Goal: Task Accomplishment & Management: Use online tool/utility

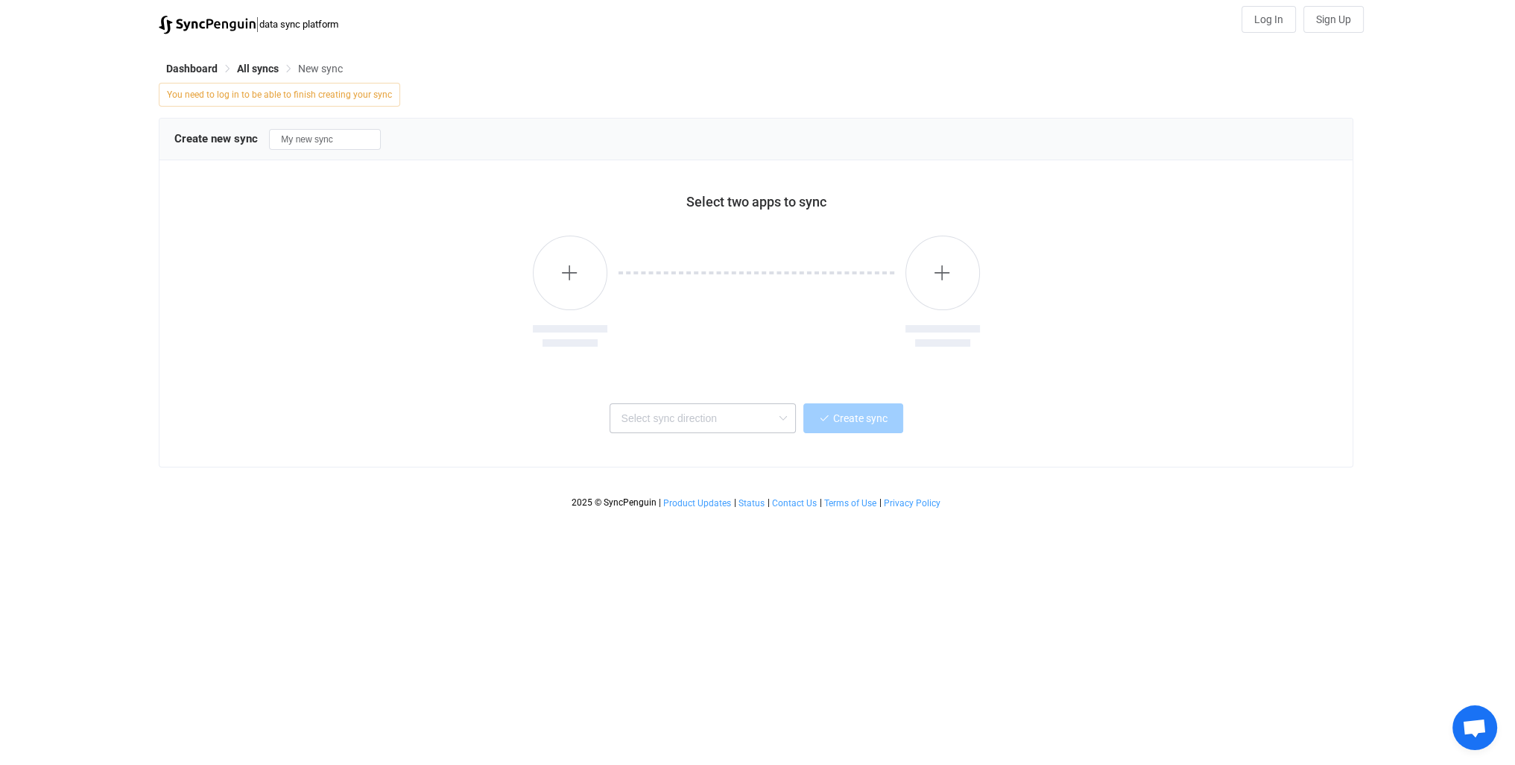
click at [780, 419] on icon at bounding box center [782, 418] width 19 height 30
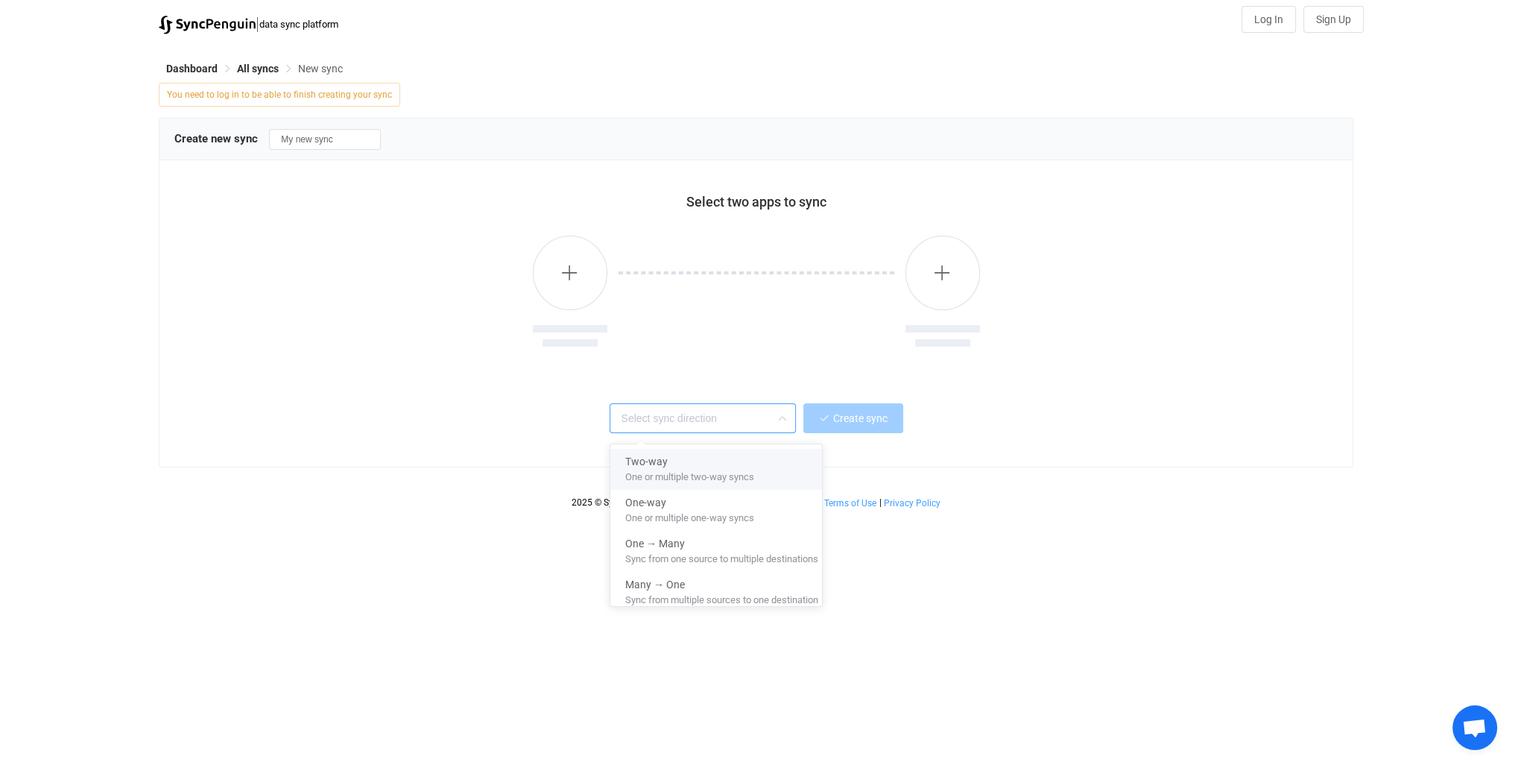
click at [742, 473] on span "One or multiple two-way syncs" at bounding box center [689, 474] width 129 height 16
type input "Two-way"
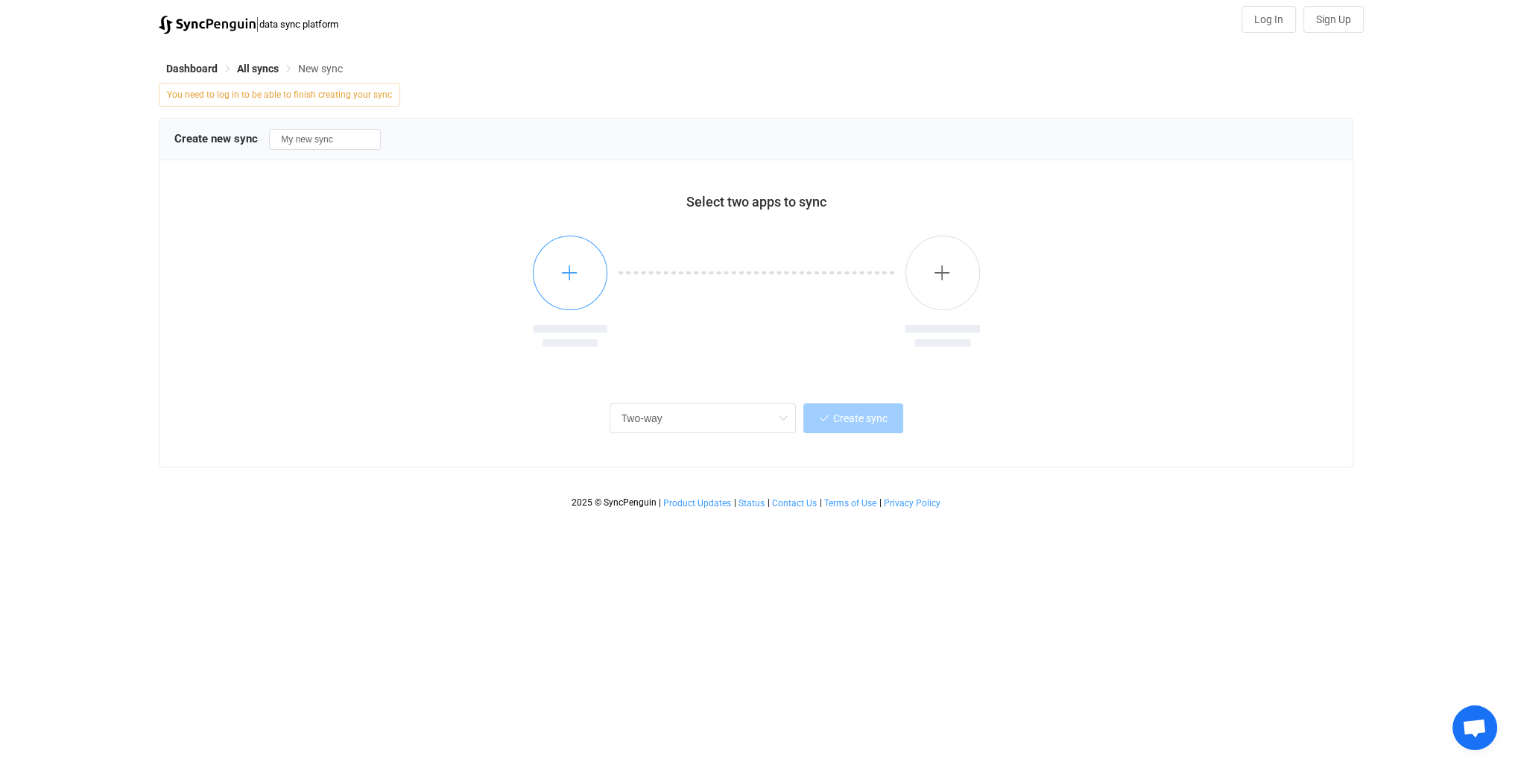
click at [572, 270] on icon "button" at bounding box center [569, 272] width 19 height 19
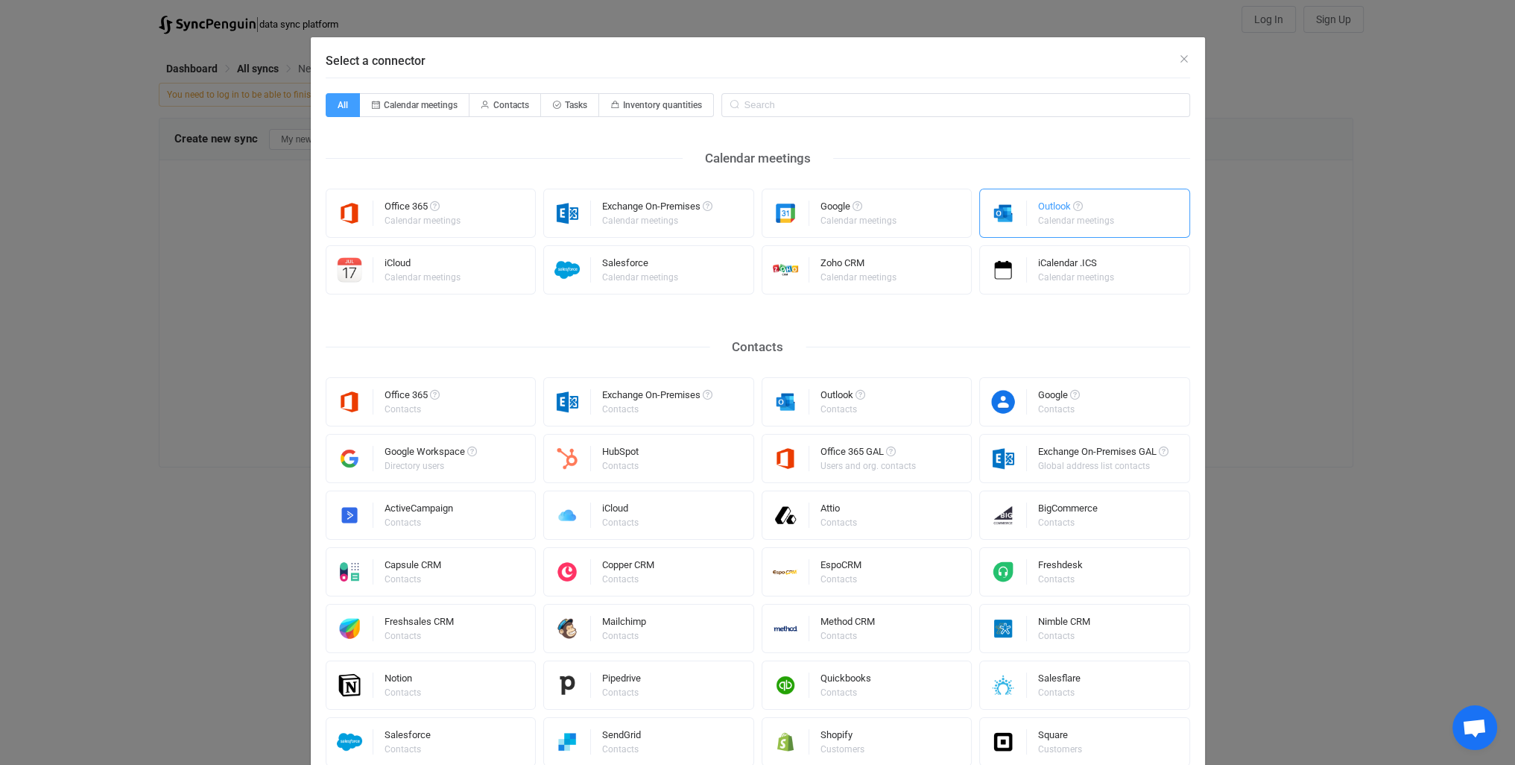
click at [1124, 212] on div "Outlook Calendar meetings" at bounding box center [1084, 213] width 211 height 49
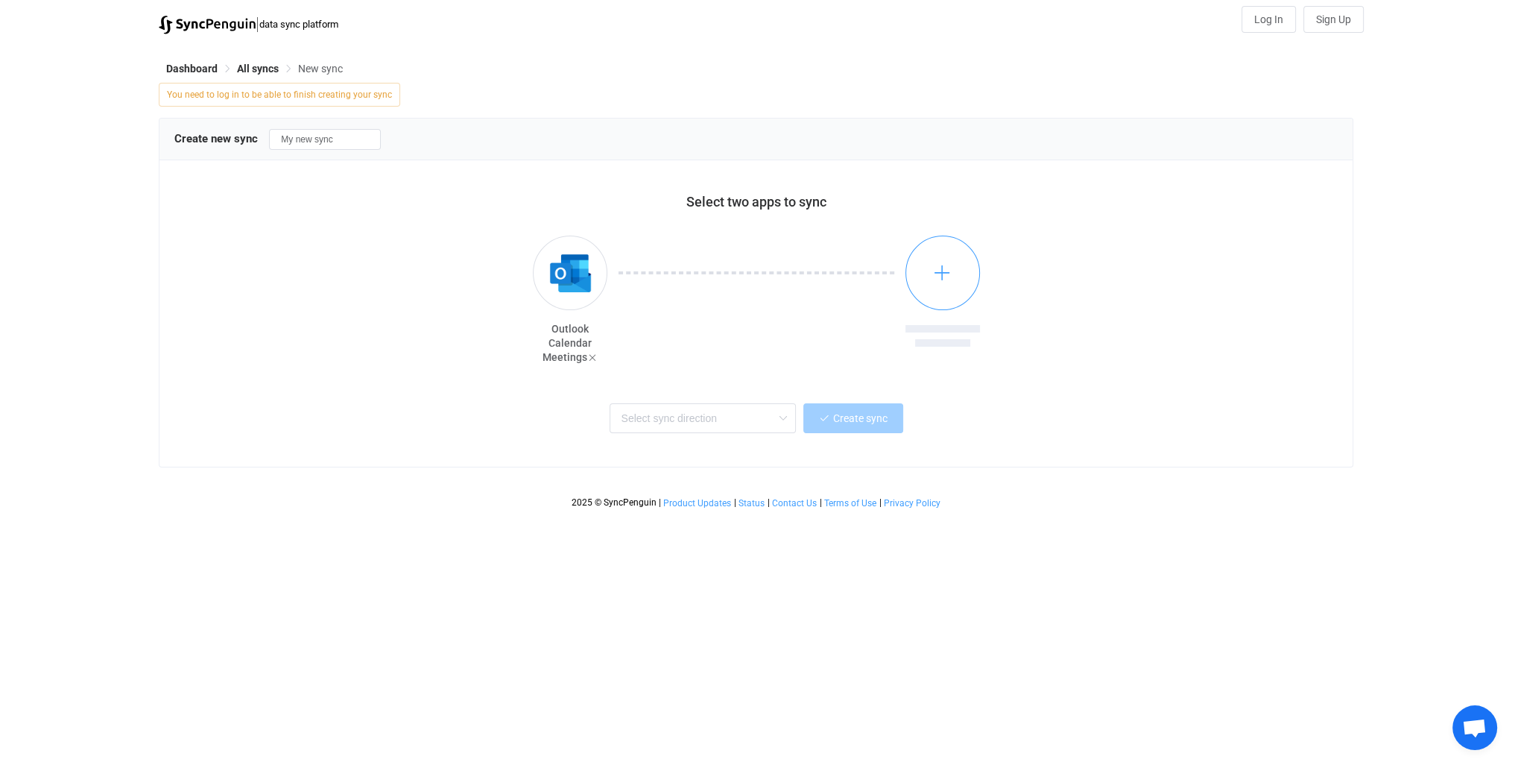
click at [944, 272] on icon "button" at bounding box center [942, 272] width 19 height 19
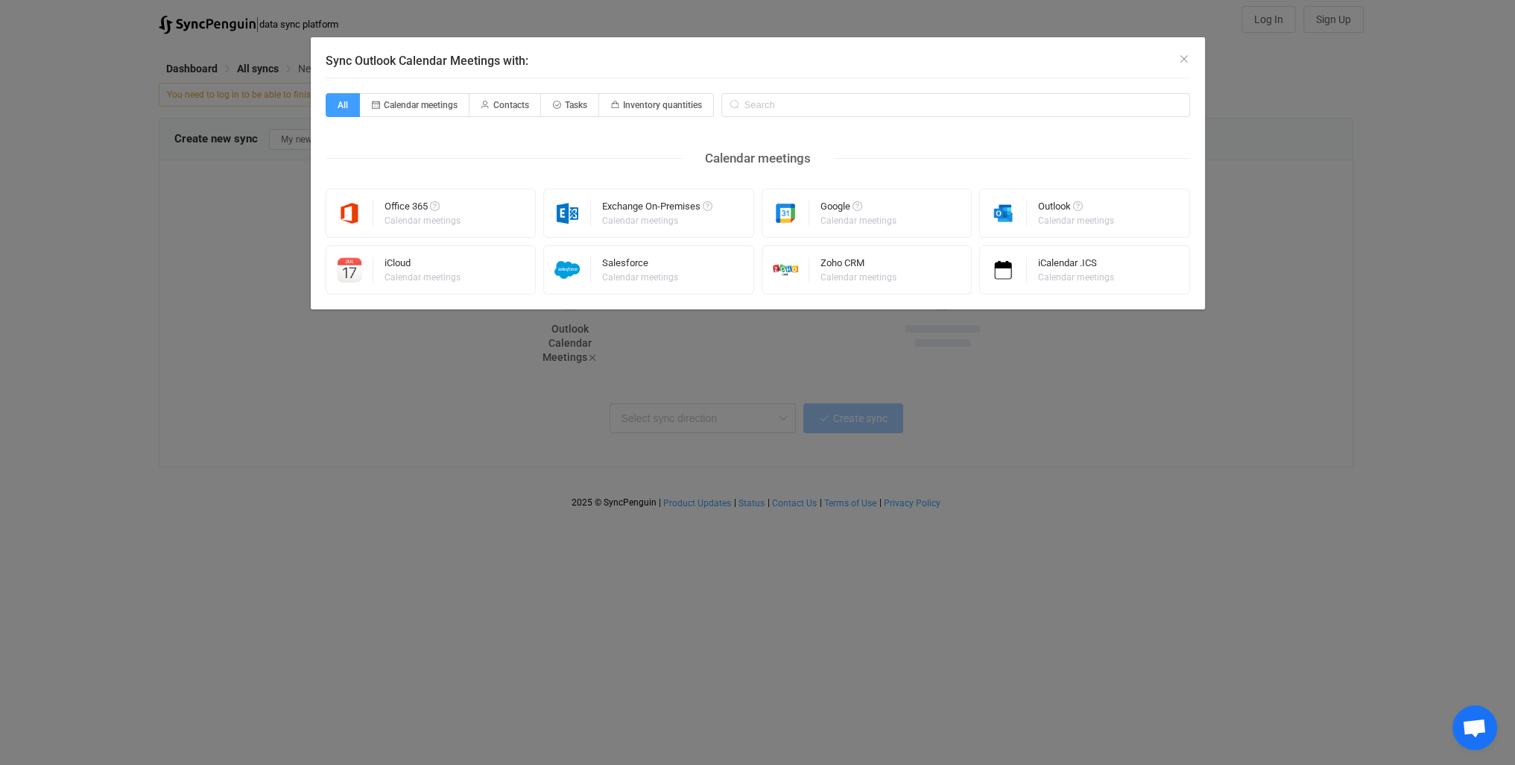
click at [414, 502] on div "Sync Outlook Calendar Meetings with: All Calendar meetings Contacts Tasks Inven…" at bounding box center [757, 382] width 1515 height 765
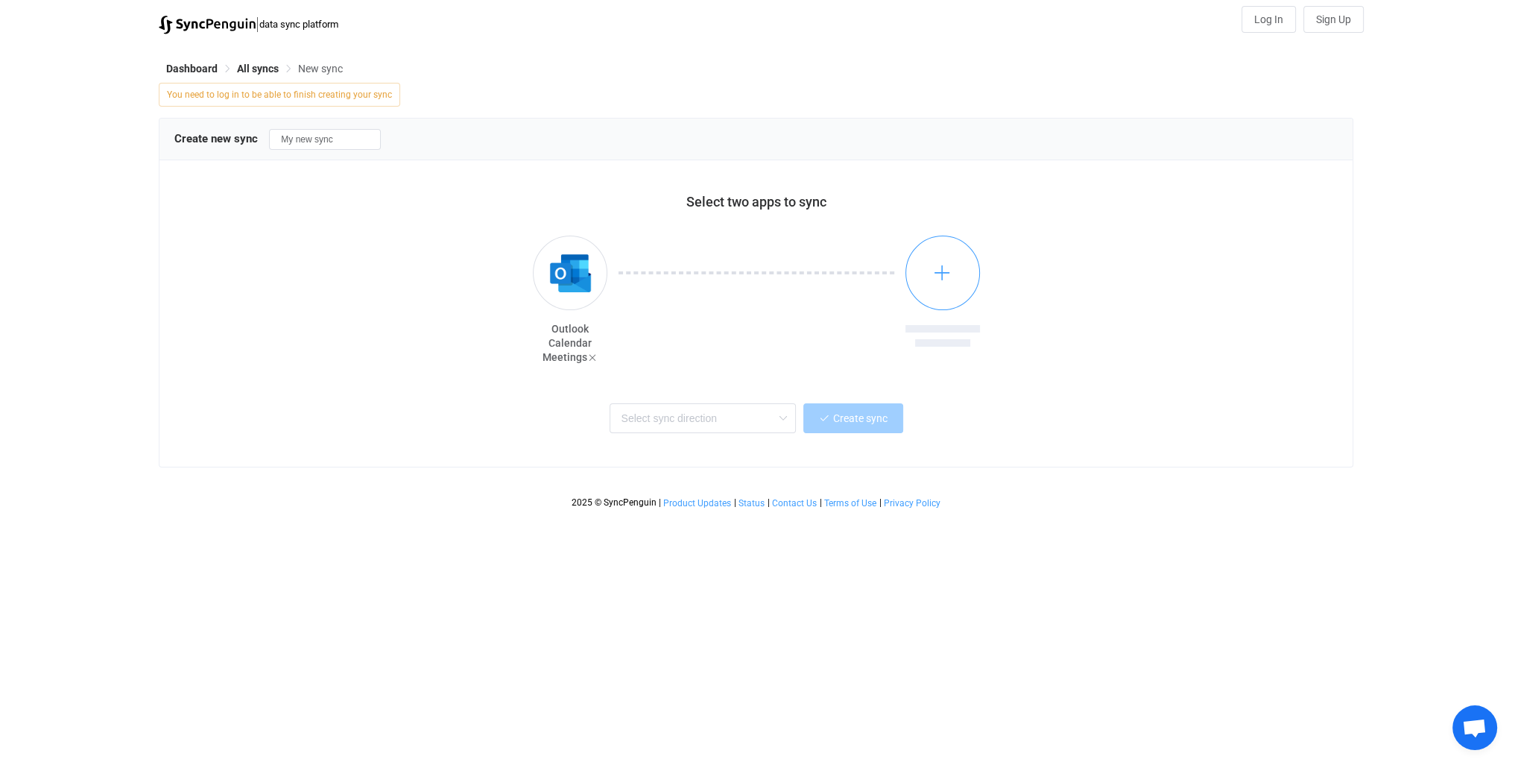
click at [942, 276] on icon "button" at bounding box center [942, 272] width 19 height 19
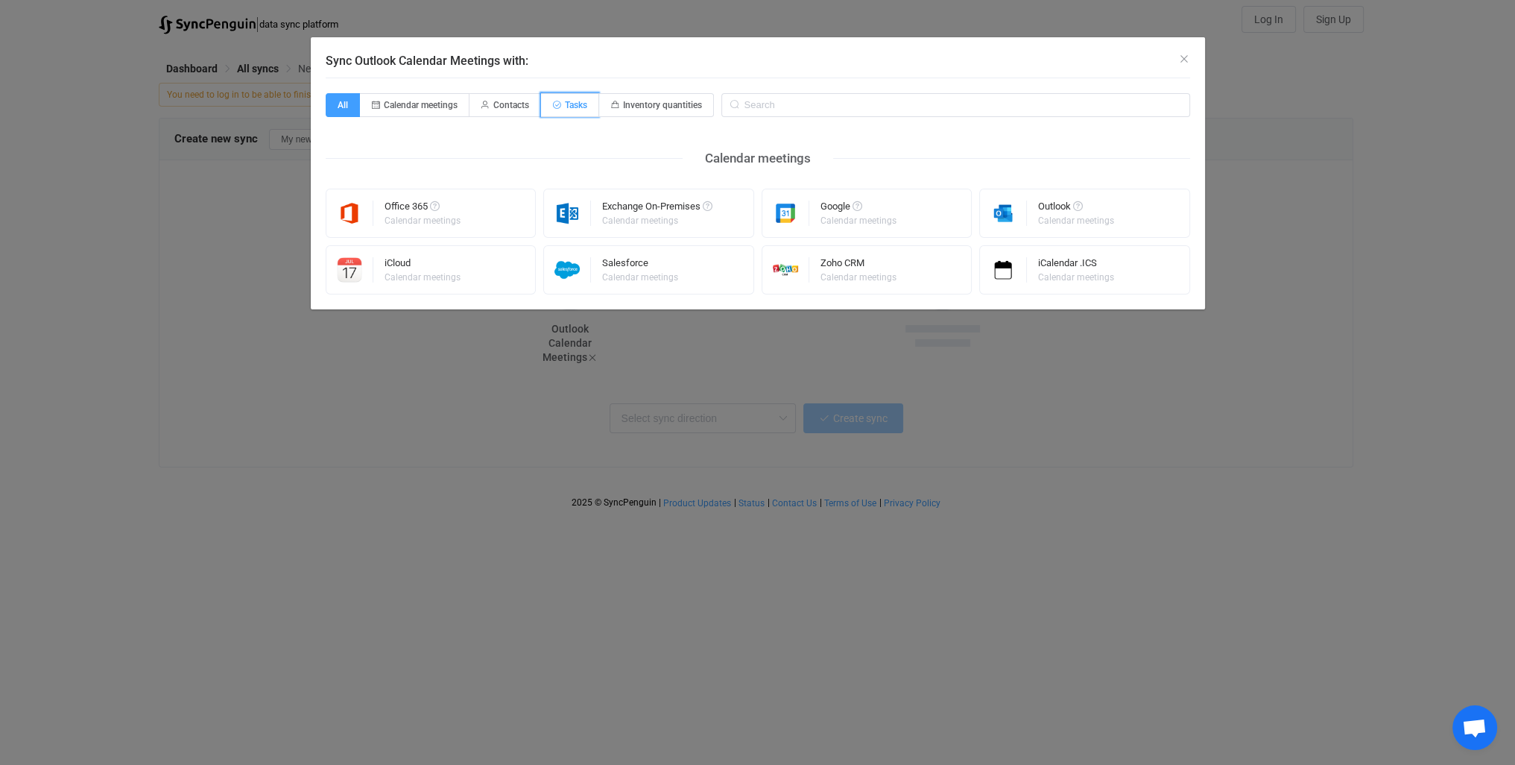
click at [572, 95] on span "Tasks" at bounding box center [570, 105] width 58 height 24
click at [554, 95] on input "Tasks" at bounding box center [550, 100] width 10 height 10
radio input "true"
radio input "false"
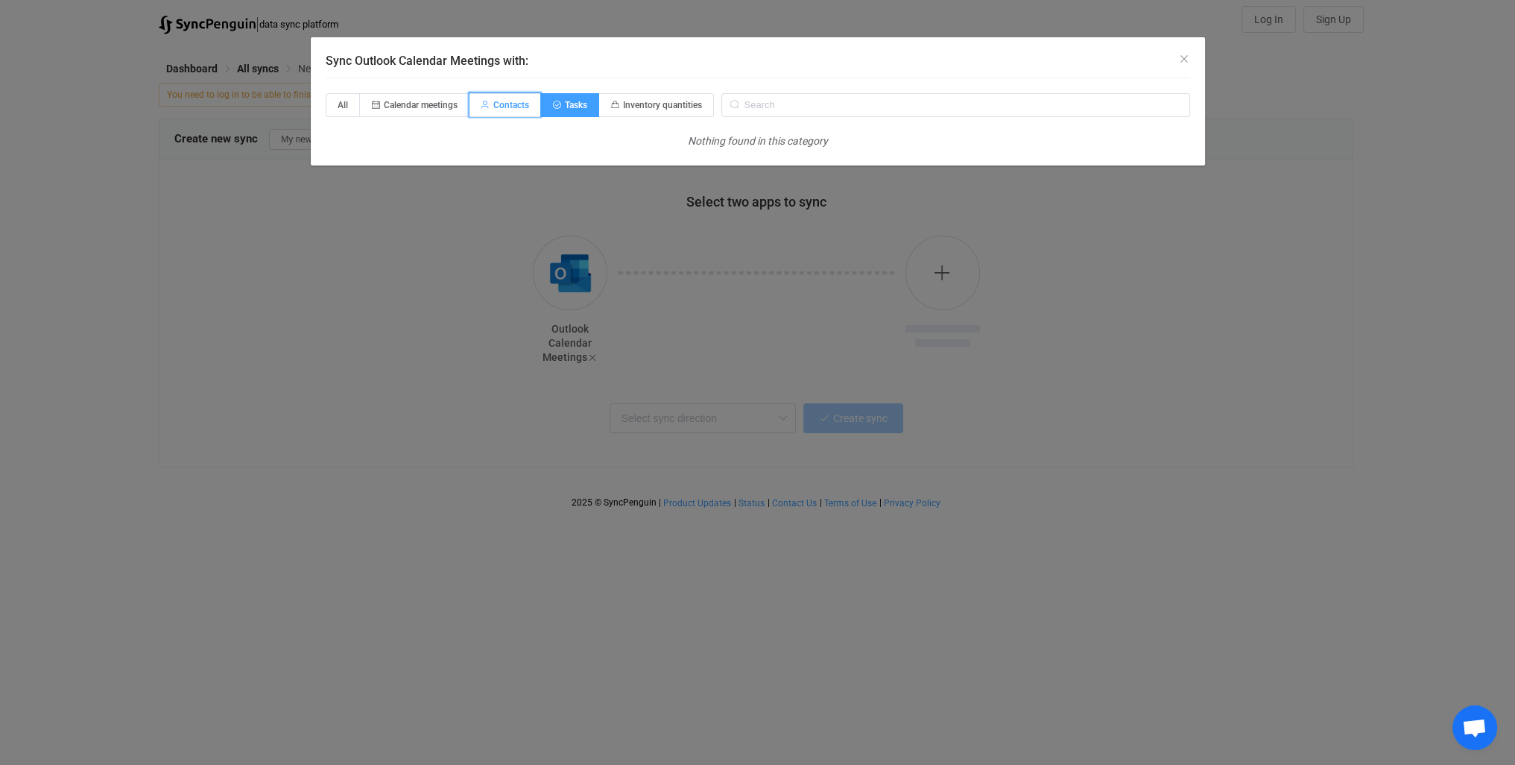
click at [513, 110] on span "Contacts" at bounding box center [511, 105] width 36 height 10
click at [483, 105] on input "Contacts" at bounding box center [478, 100] width 10 height 10
radio input "true"
radio input "false"
click at [415, 111] on span "Calendar meetings" at bounding box center [415, 105] width 110 height 24
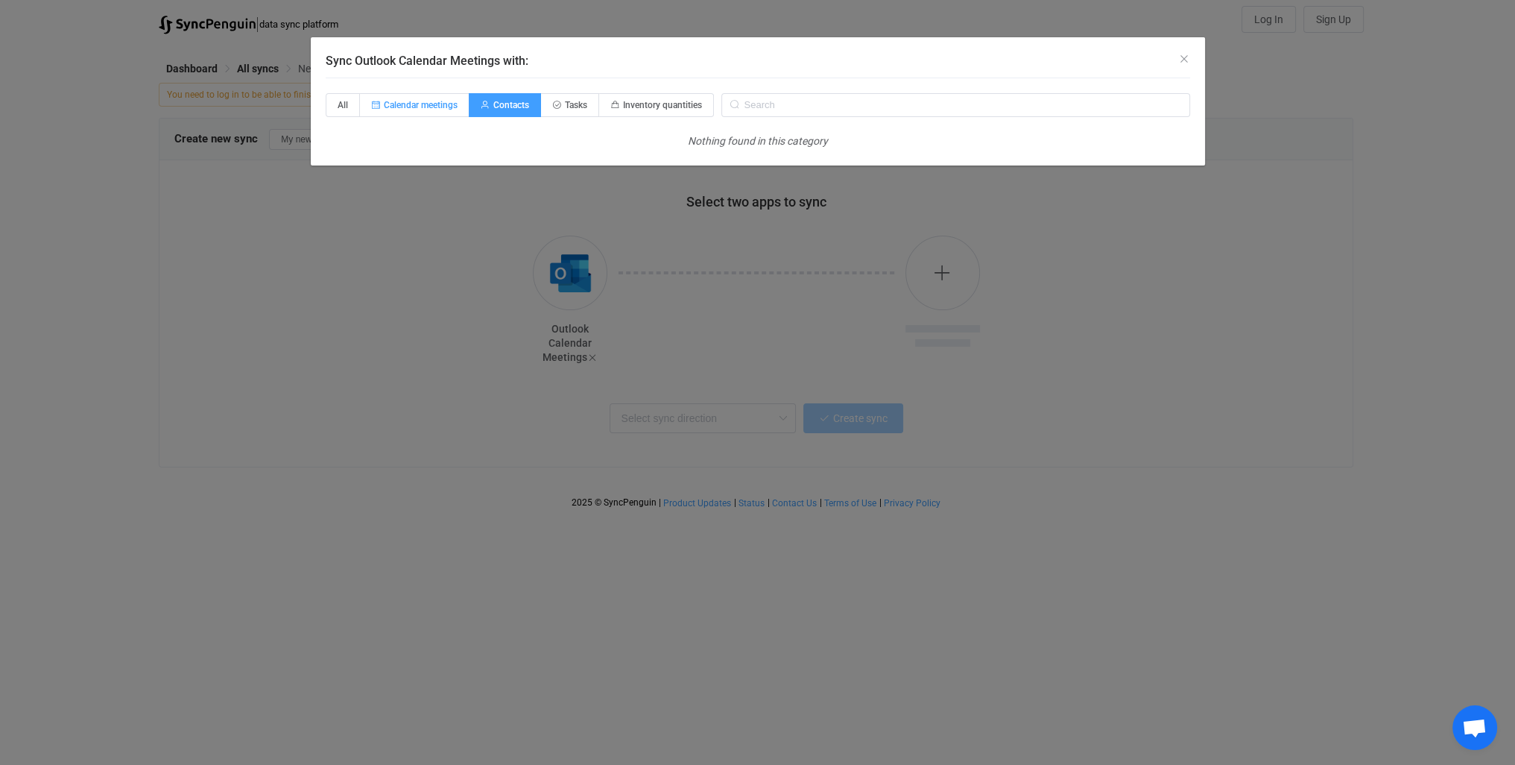
click at [373, 105] on input "Calendar meetings" at bounding box center [369, 100] width 10 height 10
radio input "true"
radio input "false"
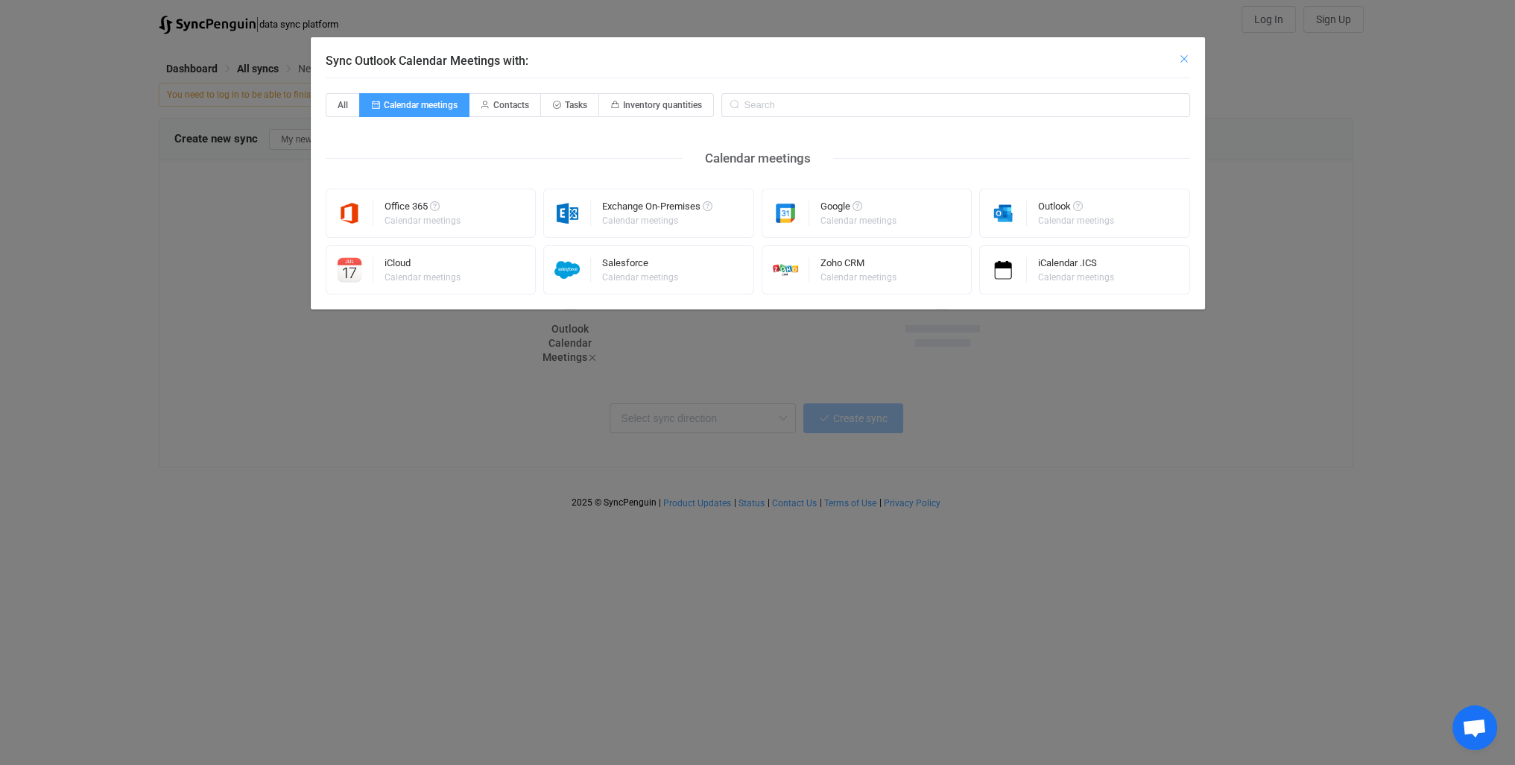
click at [1182, 60] on icon "Close" at bounding box center [1184, 59] width 12 height 12
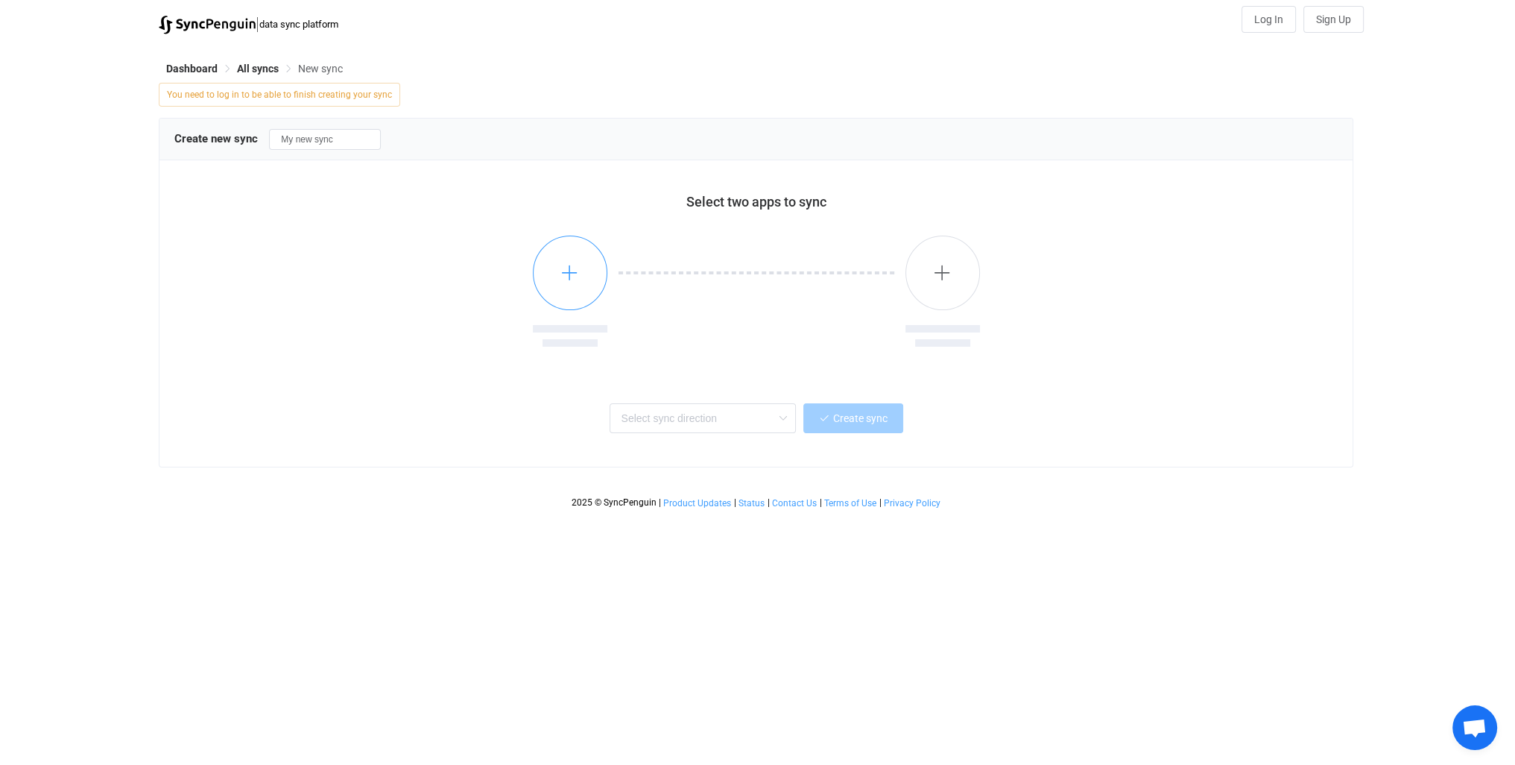
click at [584, 271] on button "button" at bounding box center [570, 272] width 75 height 75
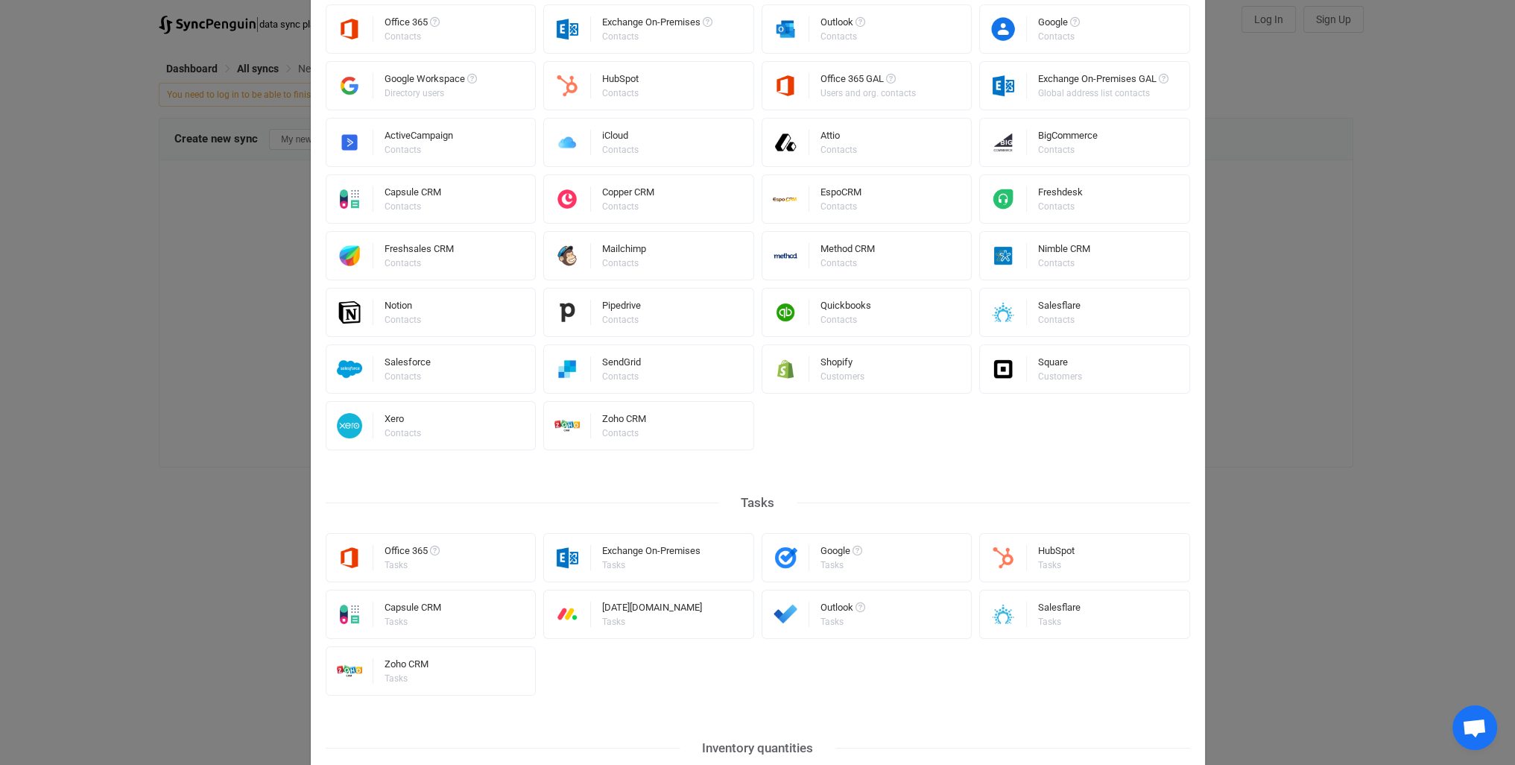
scroll to position [544, 0]
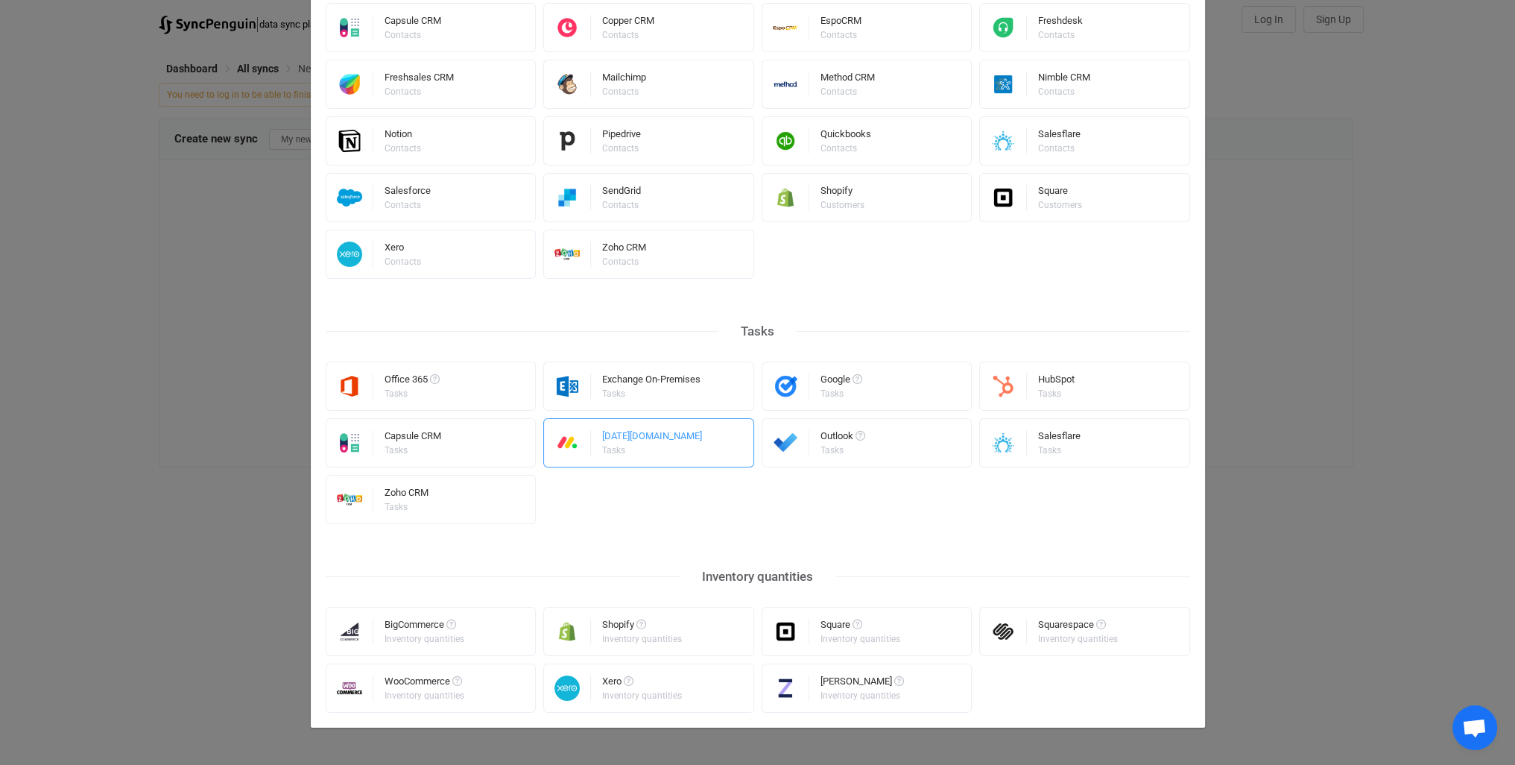
click at [665, 446] on div "[DATE][DOMAIN_NAME] Tasks" at bounding box center [648, 442] width 211 height 49
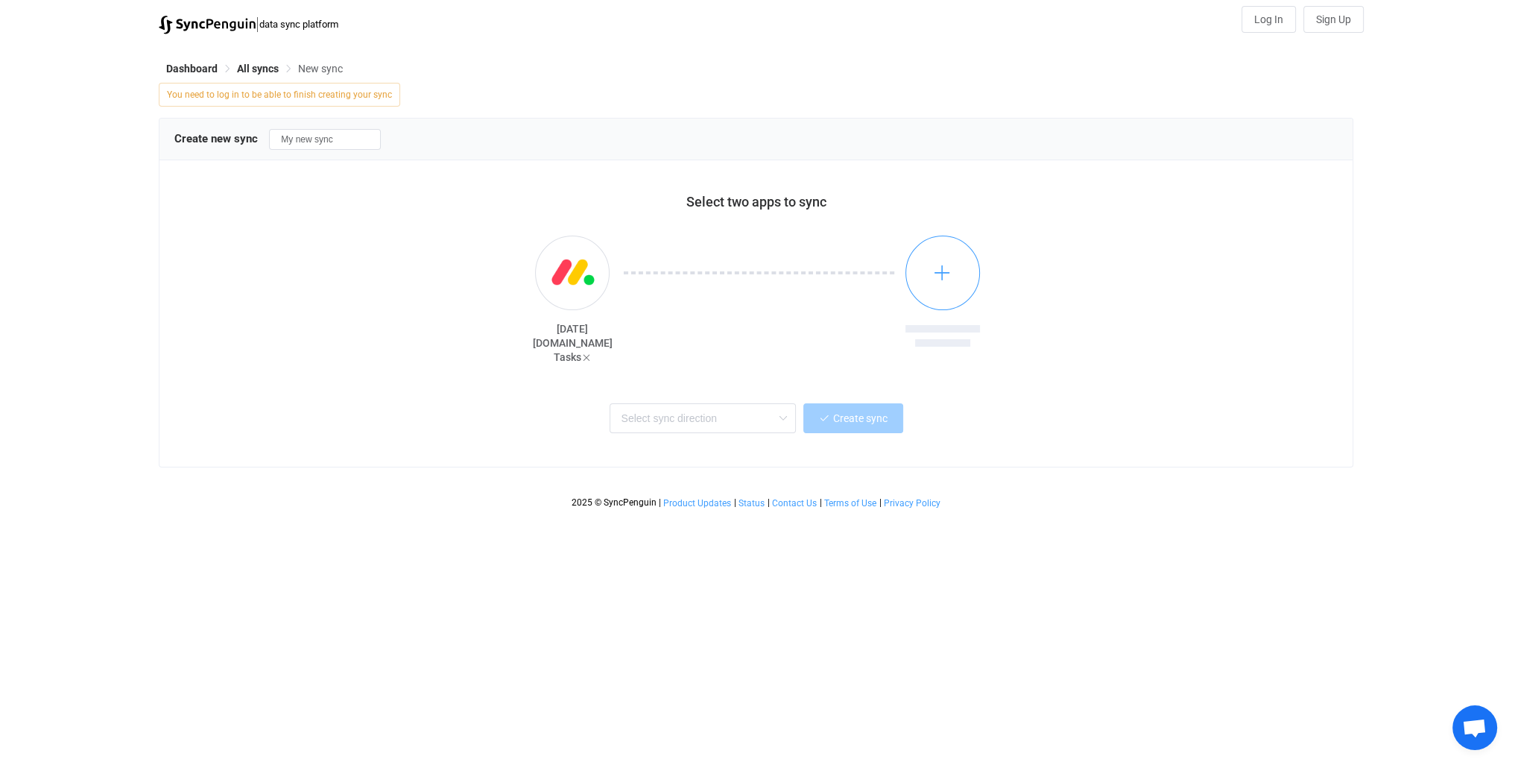
click at [940, 268] on icon "button" at bounding box center [942, 272] width 19 height 19
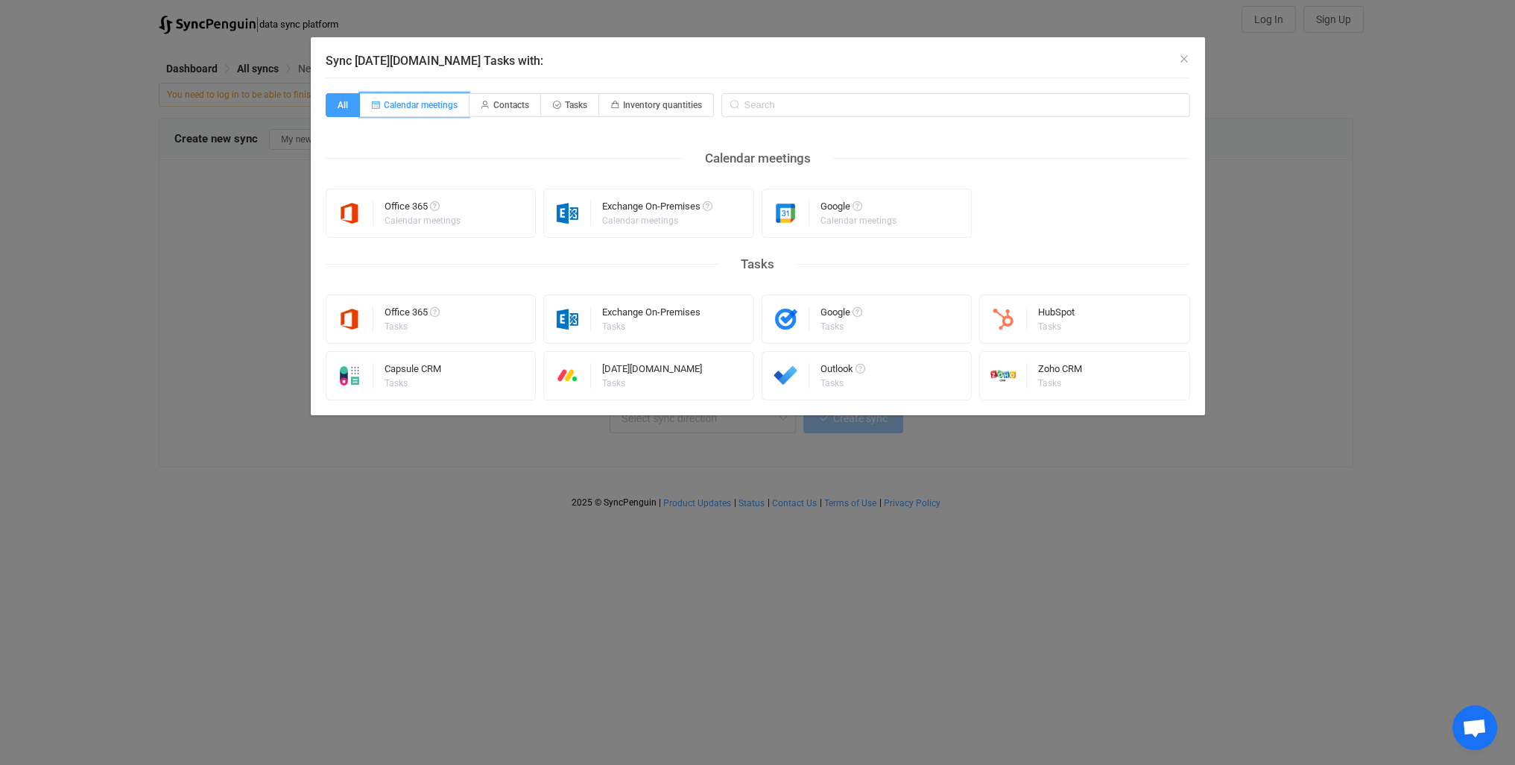
click at [419, 107] on span "Calendar meetings" at bounding box center [421, 105] width 74 height 10
click at [373, 105] on input "Calendar meetings" at bounding box center [369, 100] width 10 height 10
radio input "true"
radio input "false"
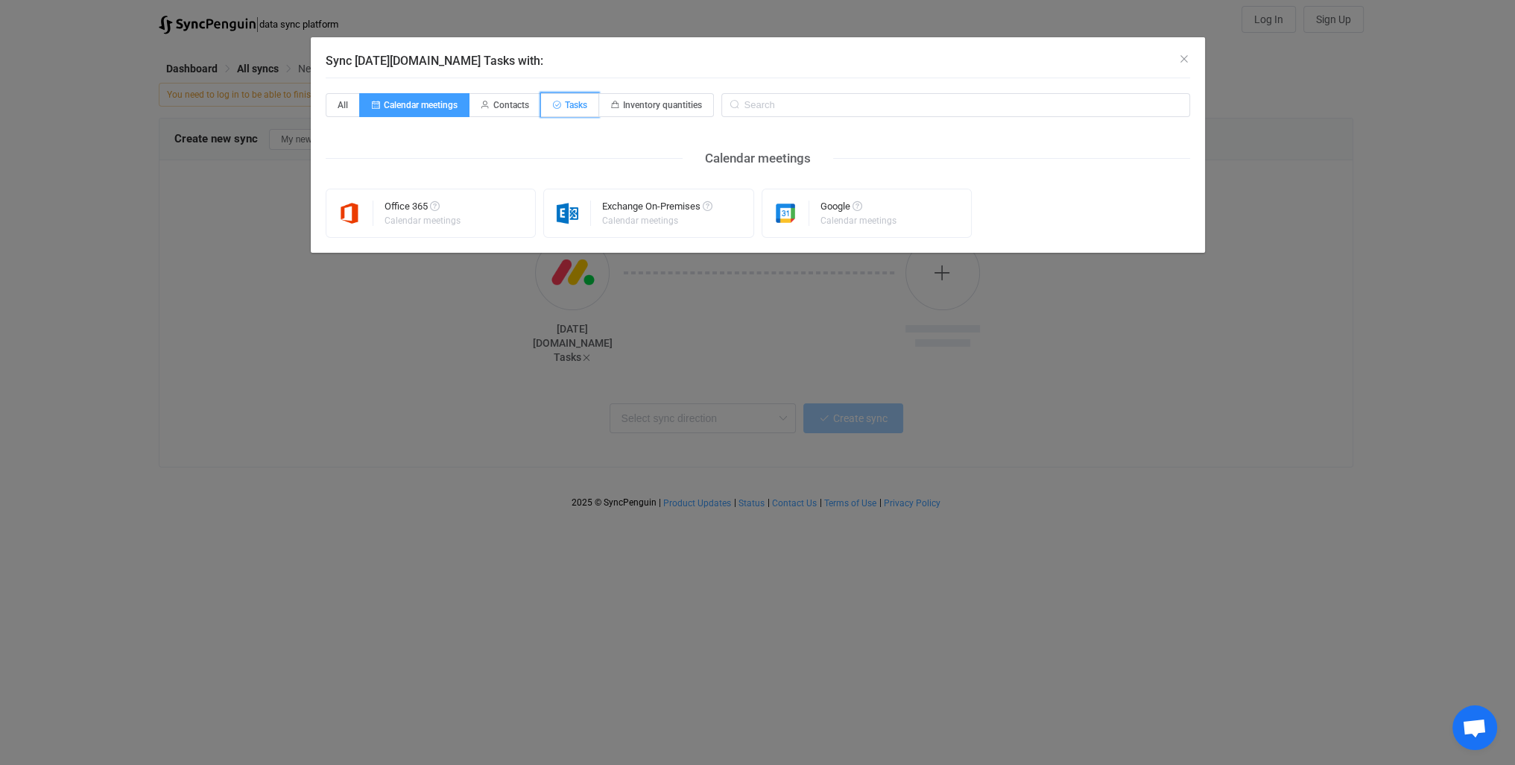
click at [566, 102] on span "Tasks" at bounding box center [576, 105] width 22 height 10
click at [554, 102] on input "Tasks" at bounding box center [550, 100] width 10 height 10
radio input "true"
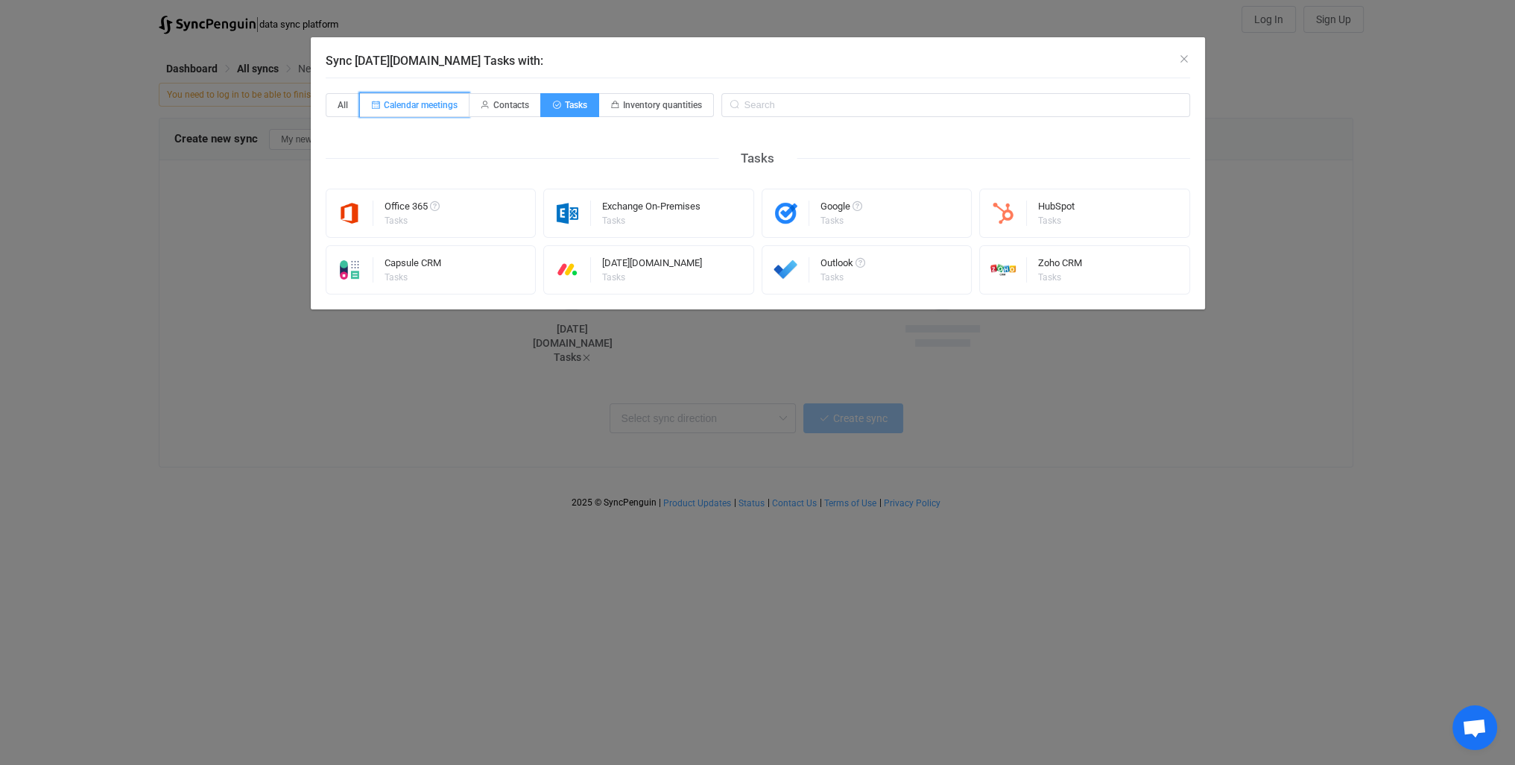
click at [440, 108] on span "Calendar meetings" at bounding box center [421, 105] width 74 height 10
click at [373, 105] on input "Calendar meetings" at bounding box center [369, 100] width 10 height 10
radio input "true"
radio input "false"
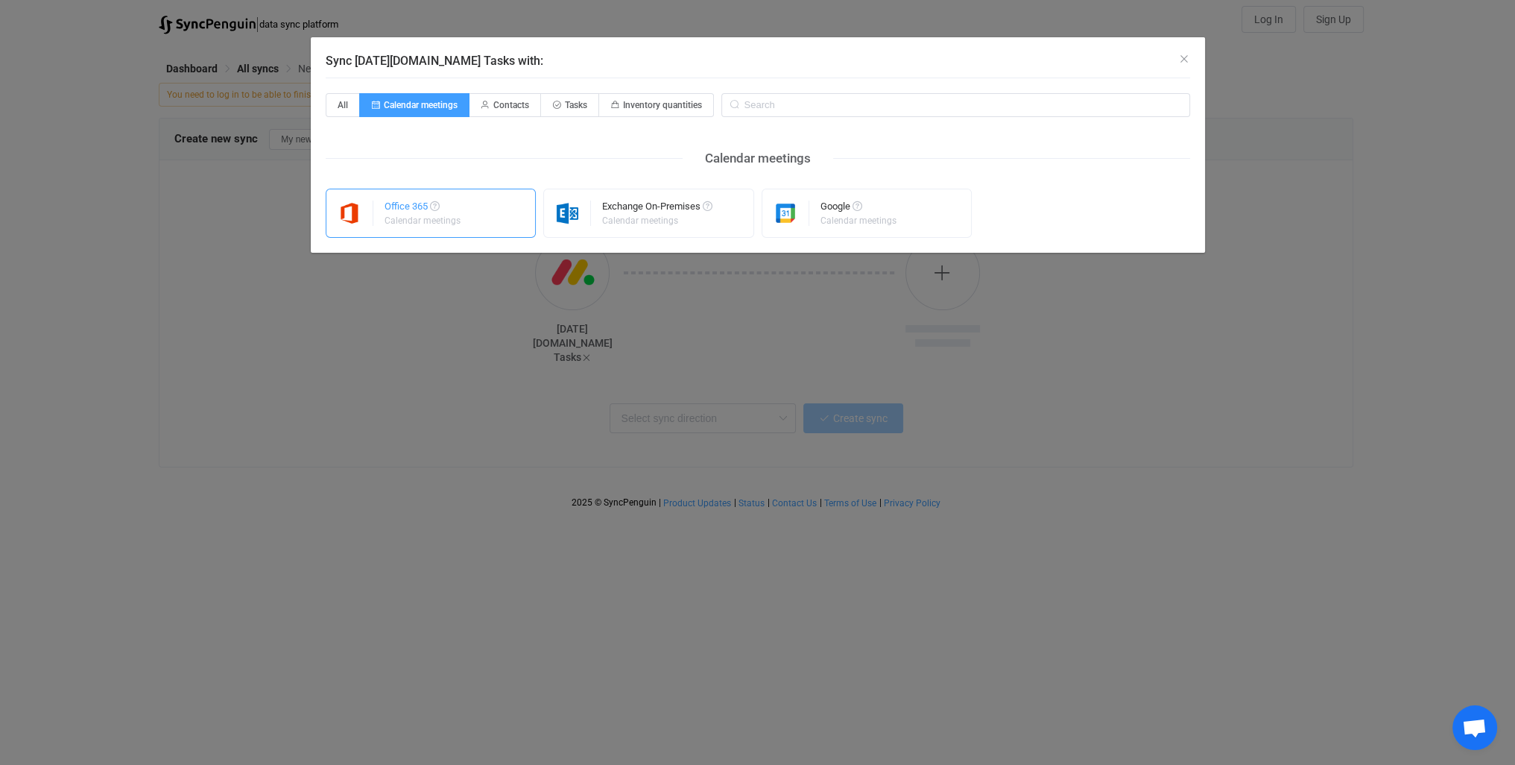
click at [492, 222] on div "Office 365 Calendar meetings" at bounding box center [431, 213] width 211 height 49
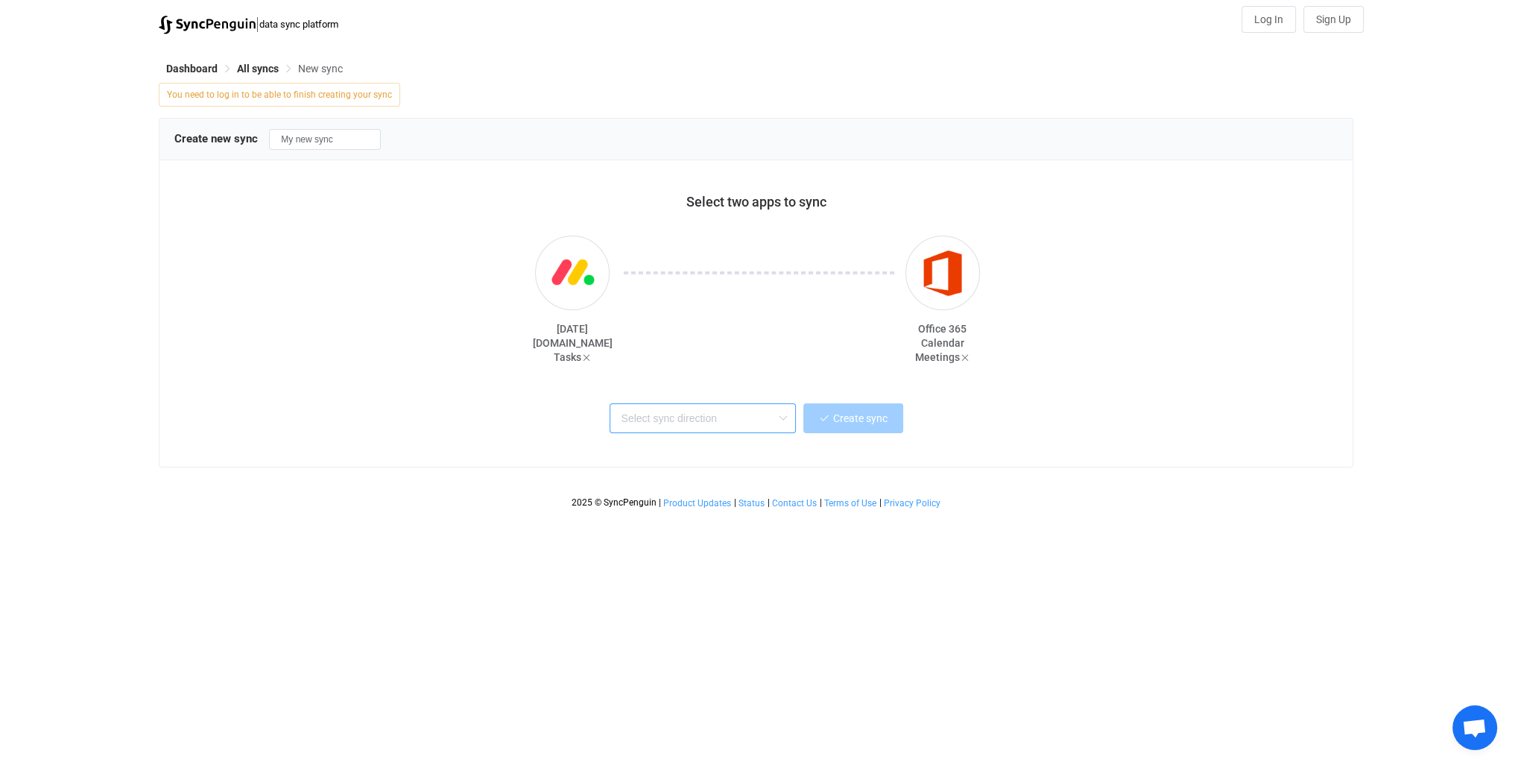
click at [753, 422] on input "text" at bounding box center [703, 418] width 186 height 30
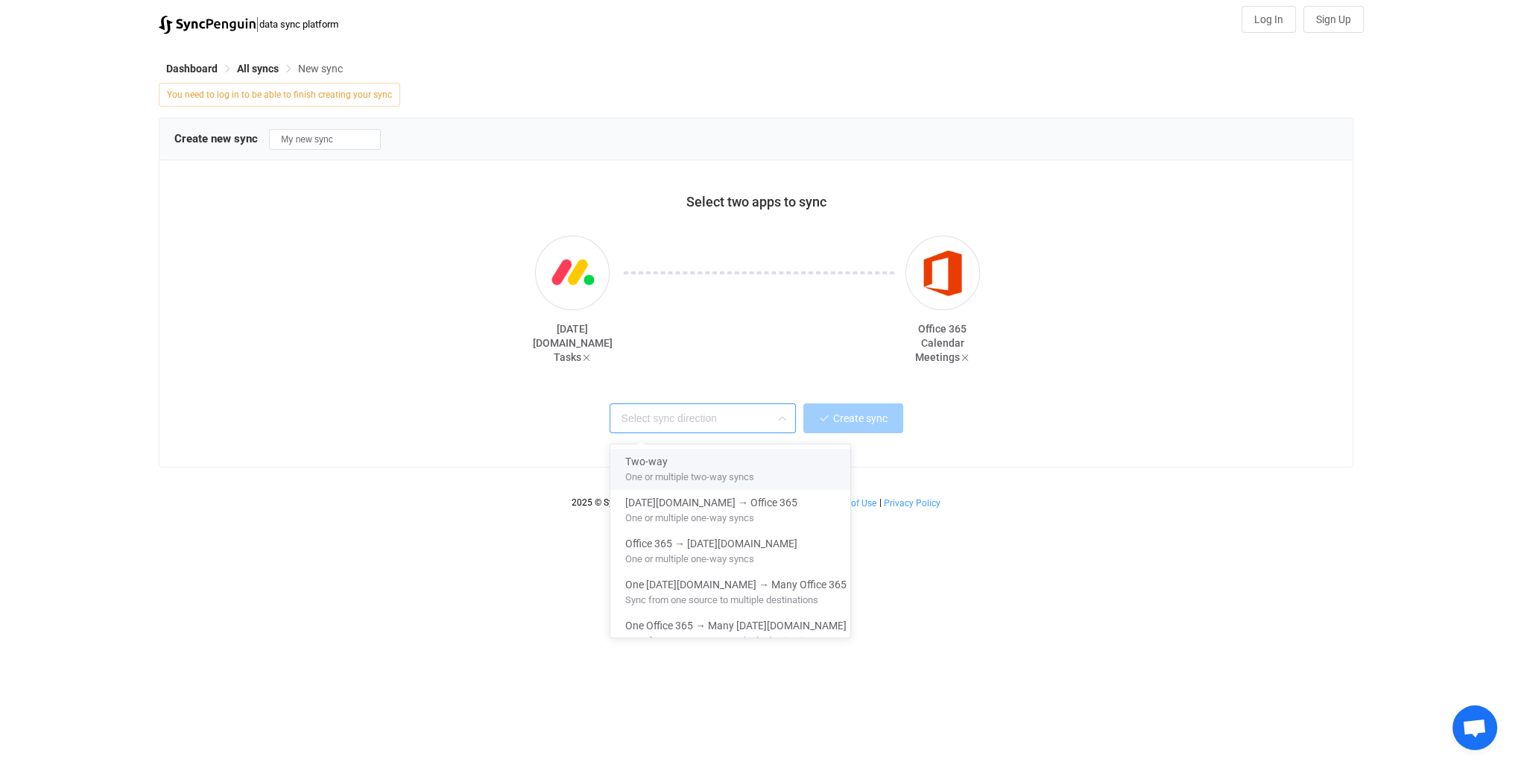
click at [601, 247] on div "[DATE][DOMAIN_NAME] Tasks" at bounding box center [573, 299] width 80 height 128
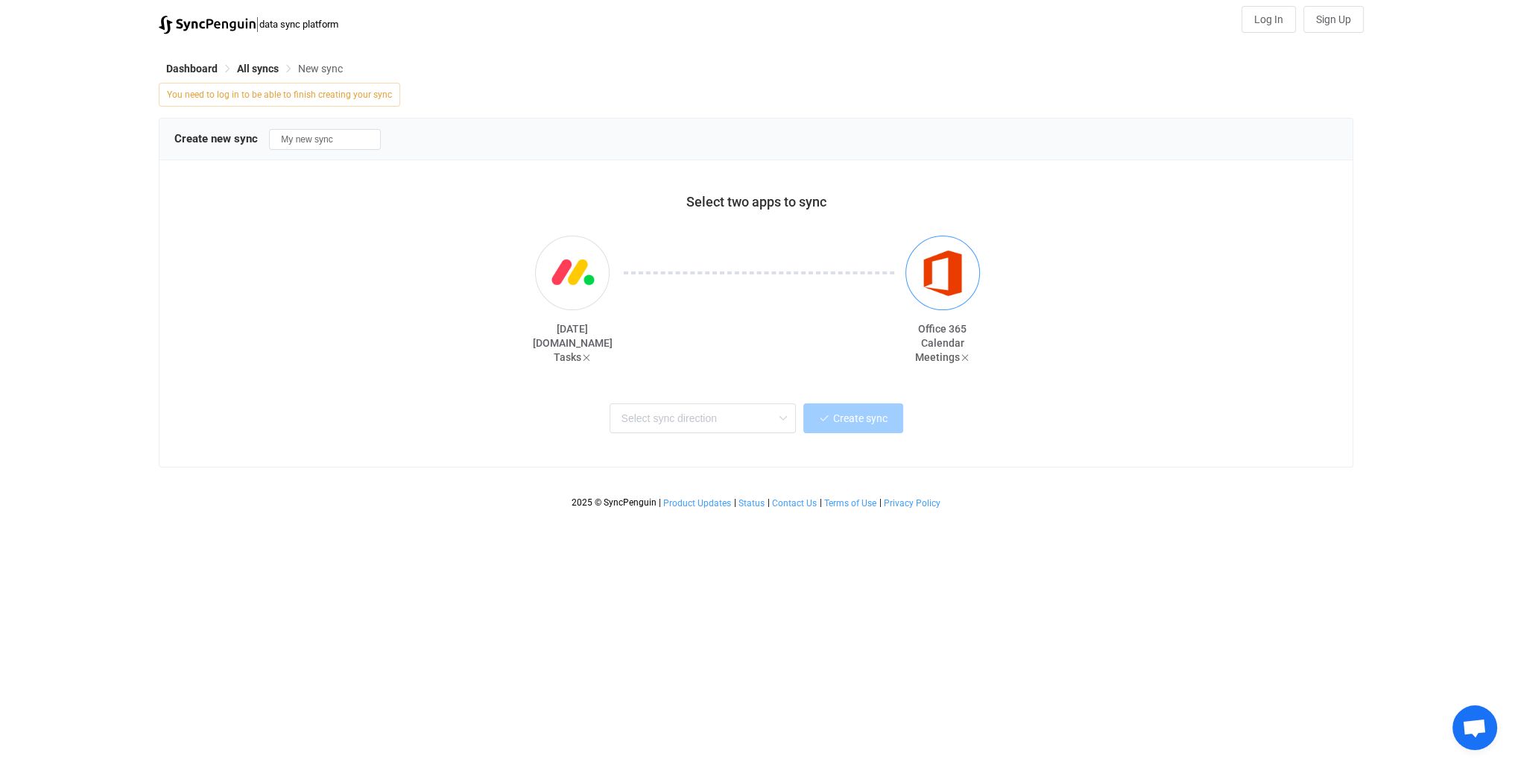
click at [925, 269] on img "button" at bounding box center [943, 273] width 56 height 56
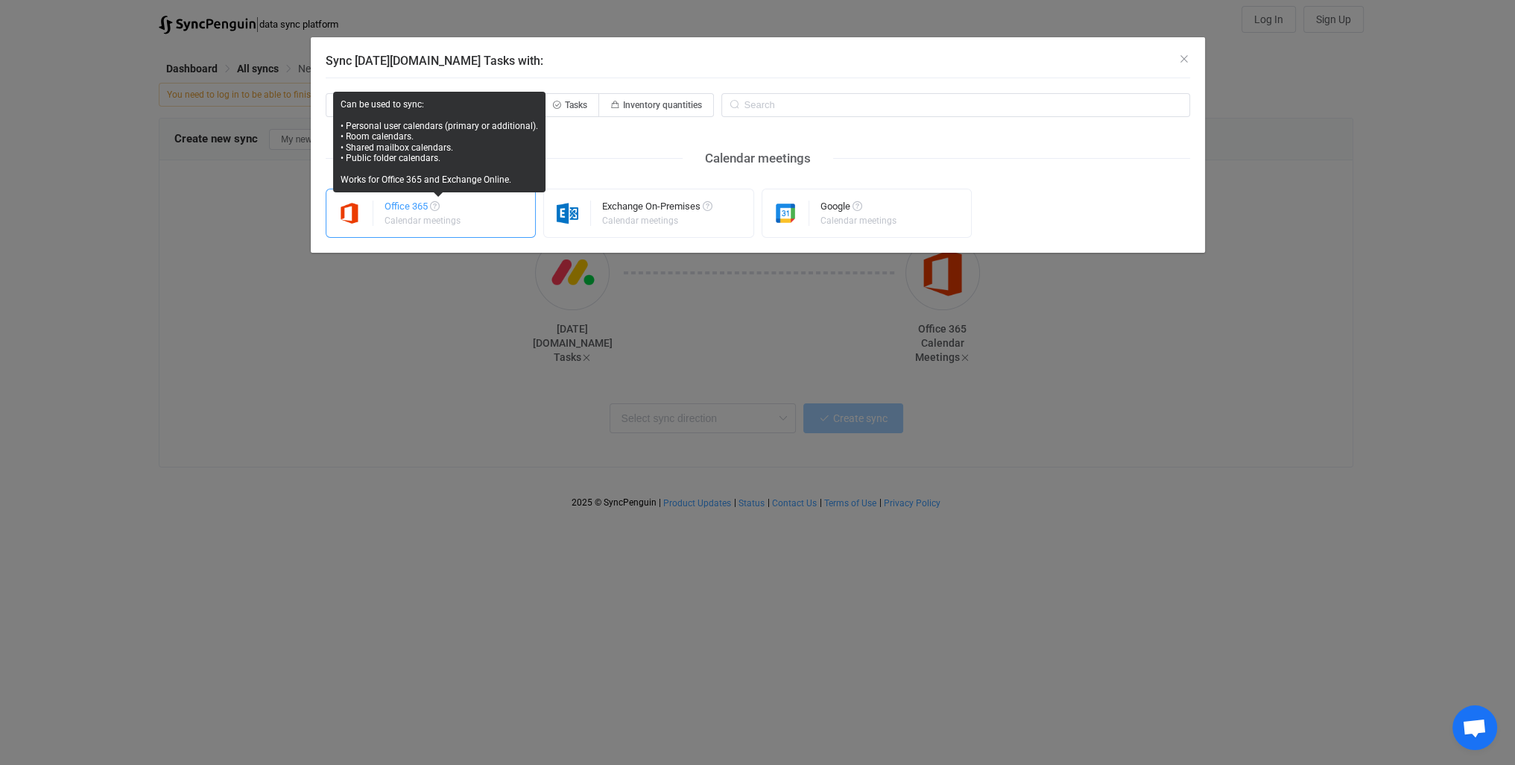
click at [437, 201] on span "Sync Monday.com Tasks with:" at bounding box center [435, 206] width 10 height 10
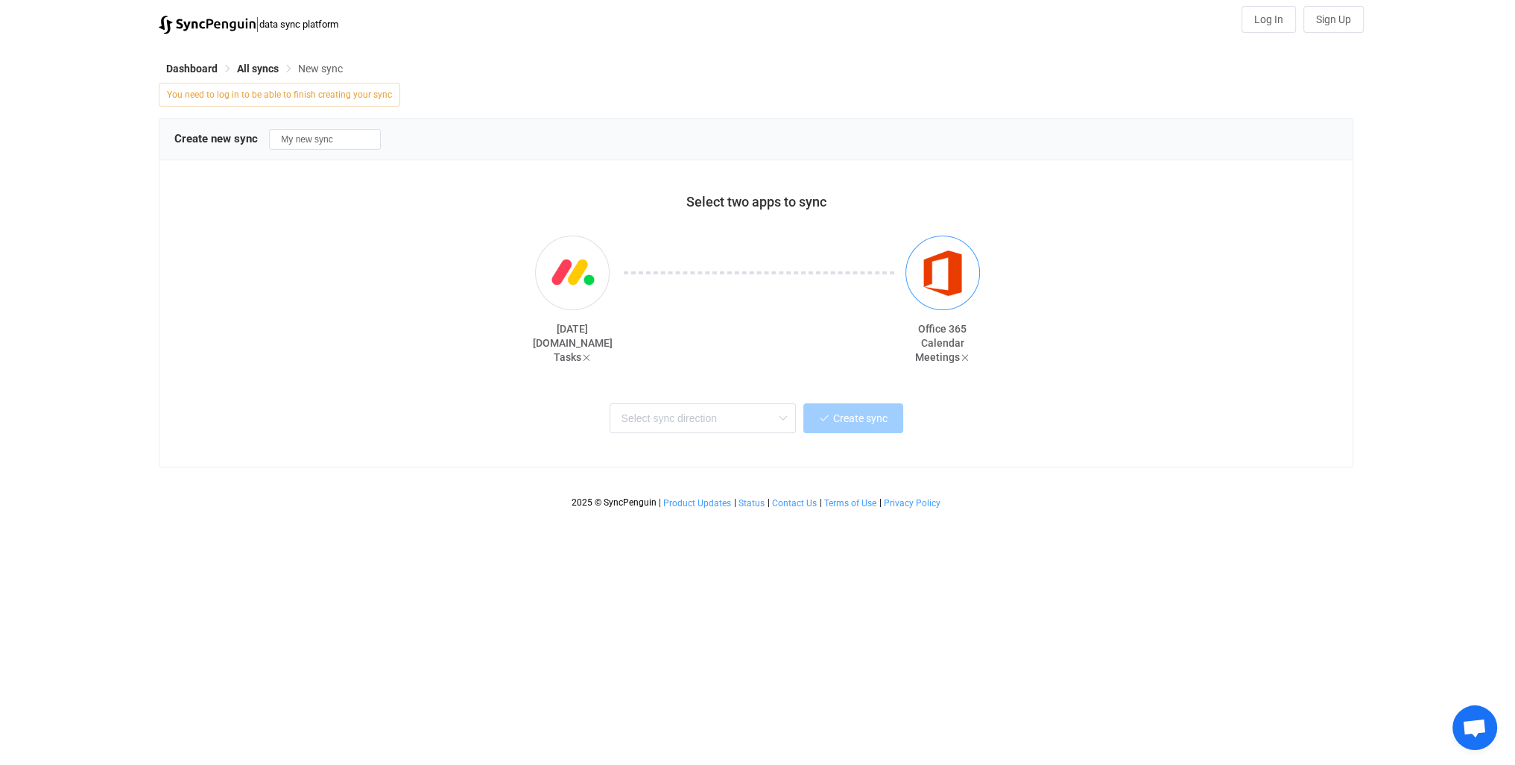
click at [935, 273] on img "button" at bounding box center [943, 273] width 56 height 56
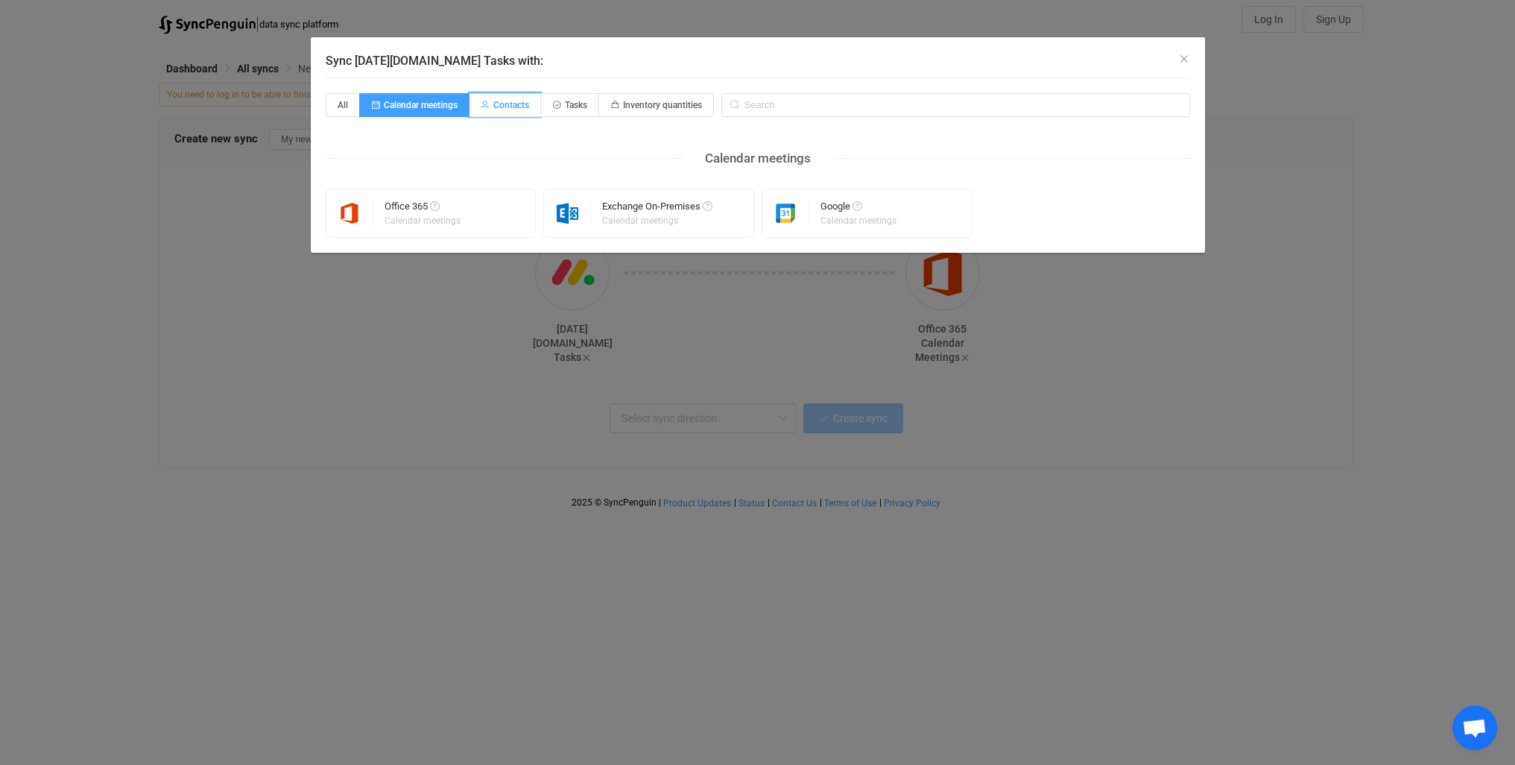
click at [511, 101] on span "Contacts" at bounding box center [511, 105] width 36 height 10
click at [483, 101] on input "Contacts" at bounding box center [478, 100] width 10 height 10
radio input "true"
radio input "false"
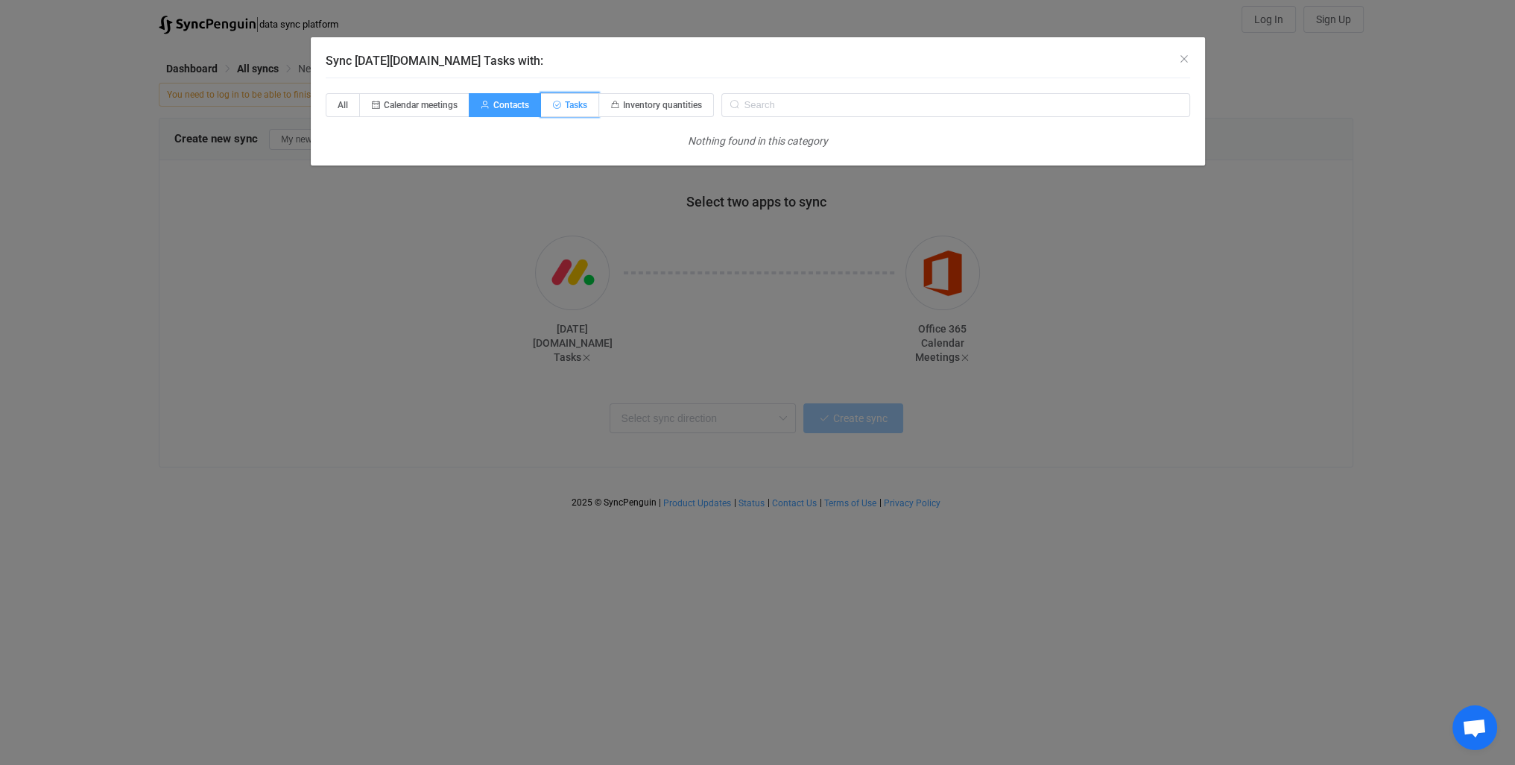
click at [569, 102] on span "Tasks" at bounding box center [576, 105] width 22 height 10
click at [554, 102] on input "Tasks" at bounding box center [550, 100] width 10 height 10
radio input "true"
radio input "false"
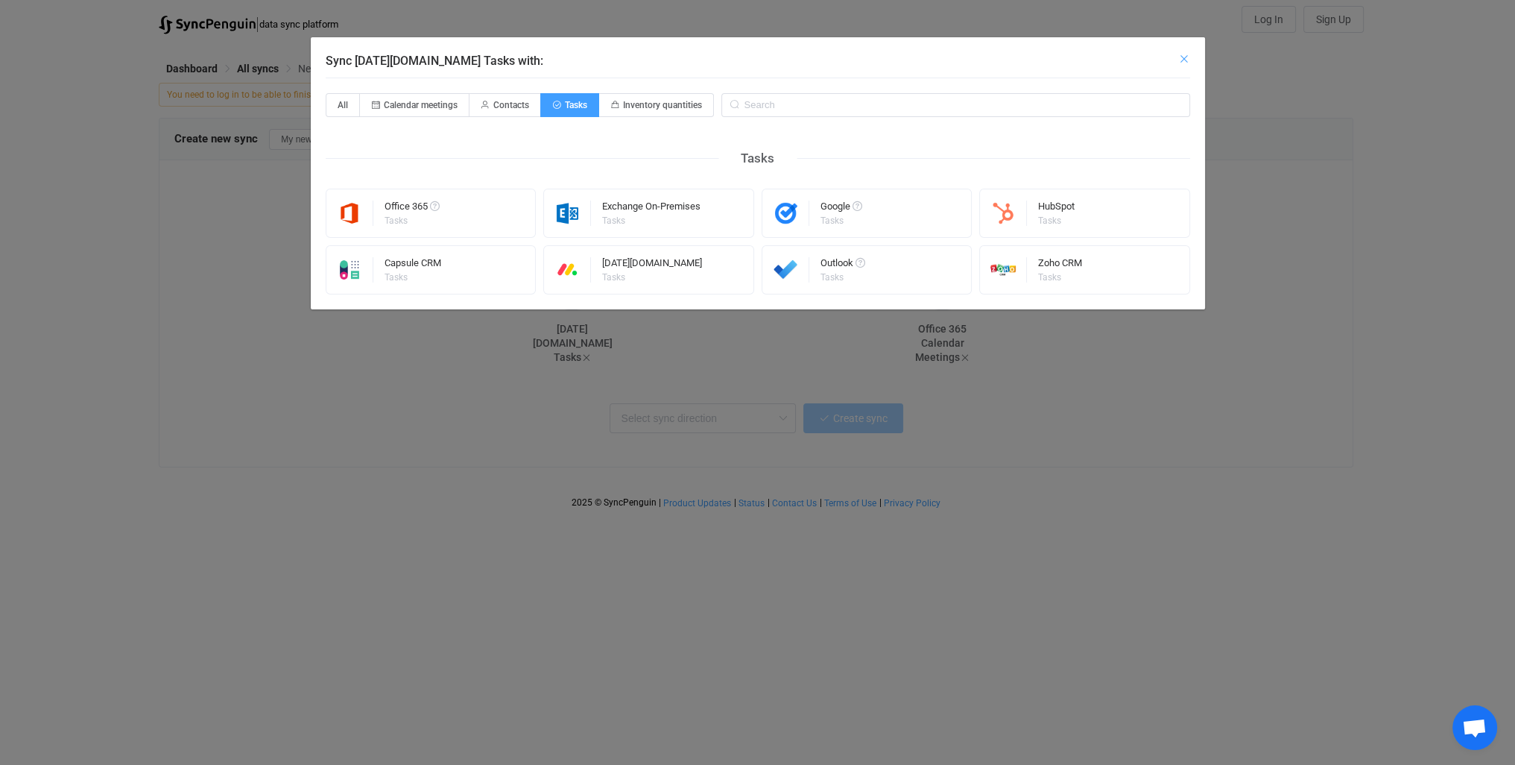
click at [1184, 61] on icon "Close" at bounding box center [1184, 59] width 12 height 12
